Goal: Task Accomplishment & Management: Manage account settings

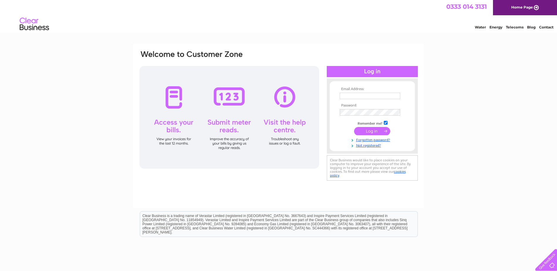
type input "andrew@argyllvintners.com"
click at [382, 131] on input "submit" at bounding box center [372, 131] width 36 height 8
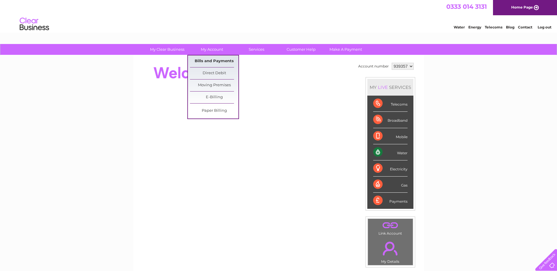
click at [216, 64] on link "Bills and Payments" at bounding box center [214, 62] width 48 height 12
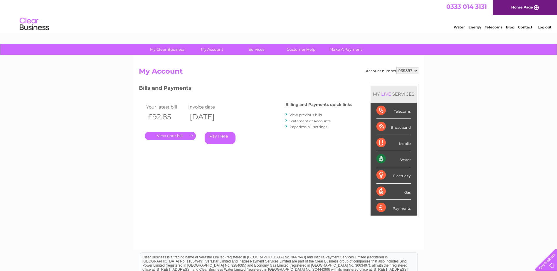
click at [173, 136] on link "." at bounding box center [170, 136] width 51 height 9
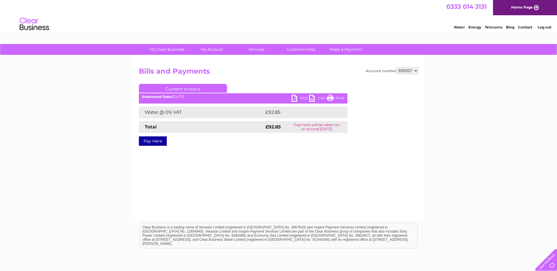
click at [294, 97] on link "PDF" at bounding box center [301, 99] width 18 height 9
